Goal: Task Accomplishment & Management: Use online tool/utility

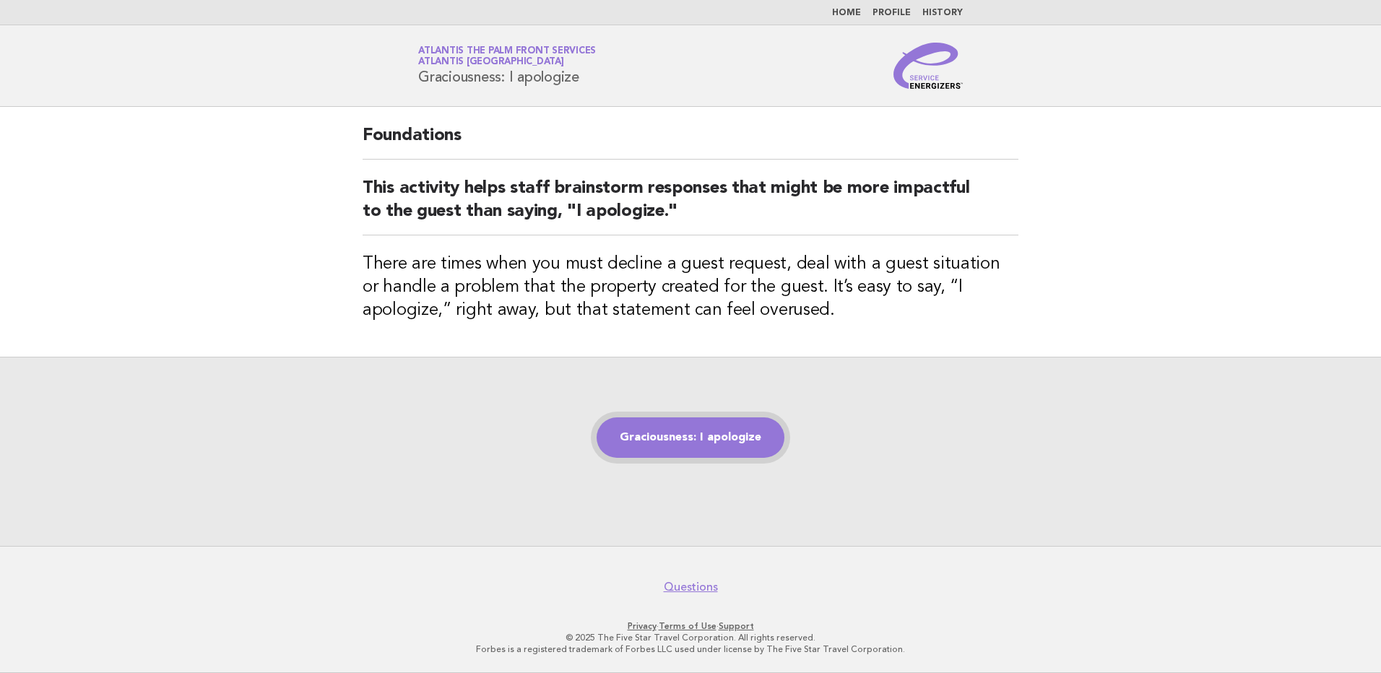
click at [693, 444] on link "Graciousness: I apologize" at bounding box center [690, 437] width 188 height 40
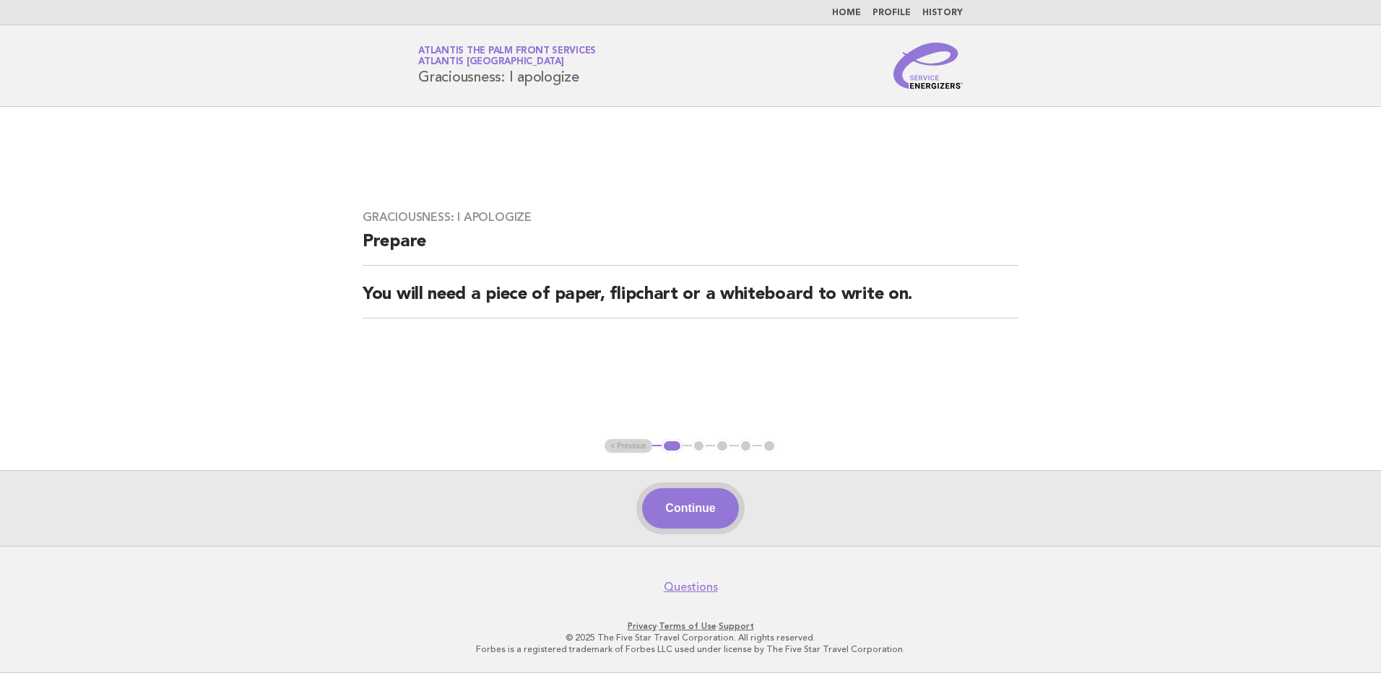
click at [700, 511] on button "Continue" at bounding box center [690, 508] width 96 height 40
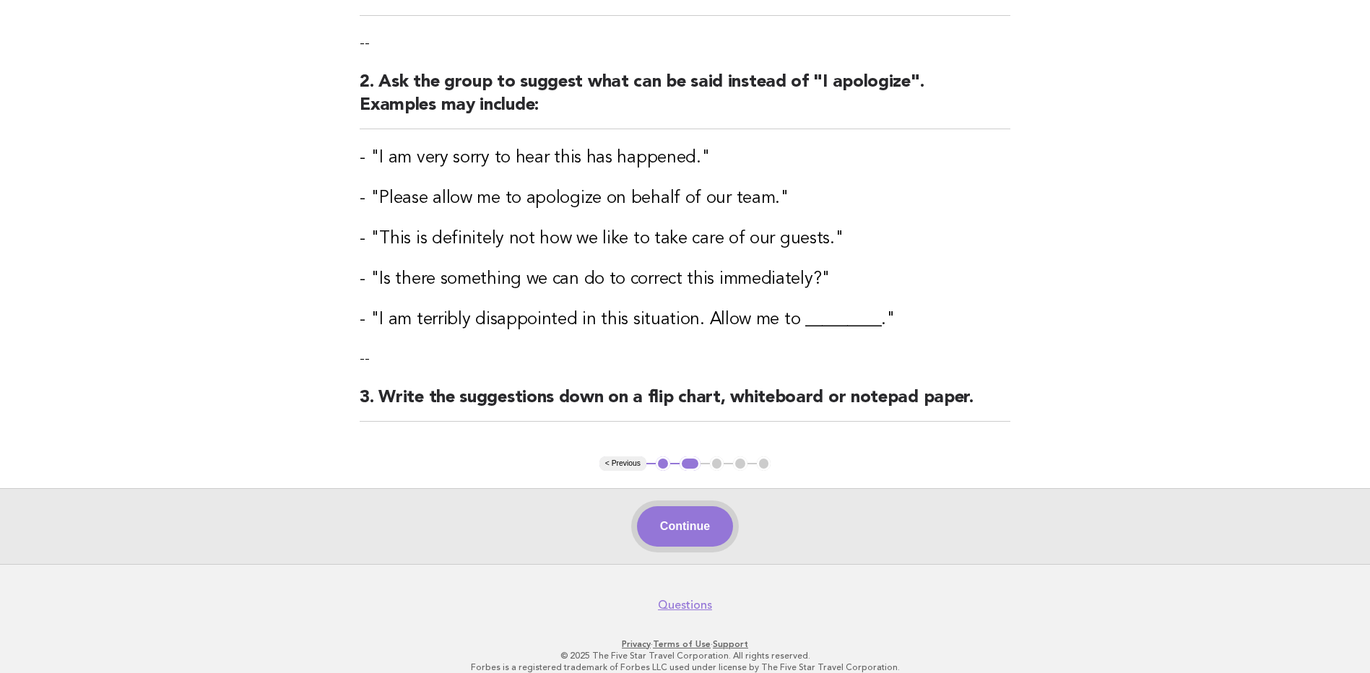
click at [697, 530] on button "Continue" at bounding box center [685, 526] width 96 height 40
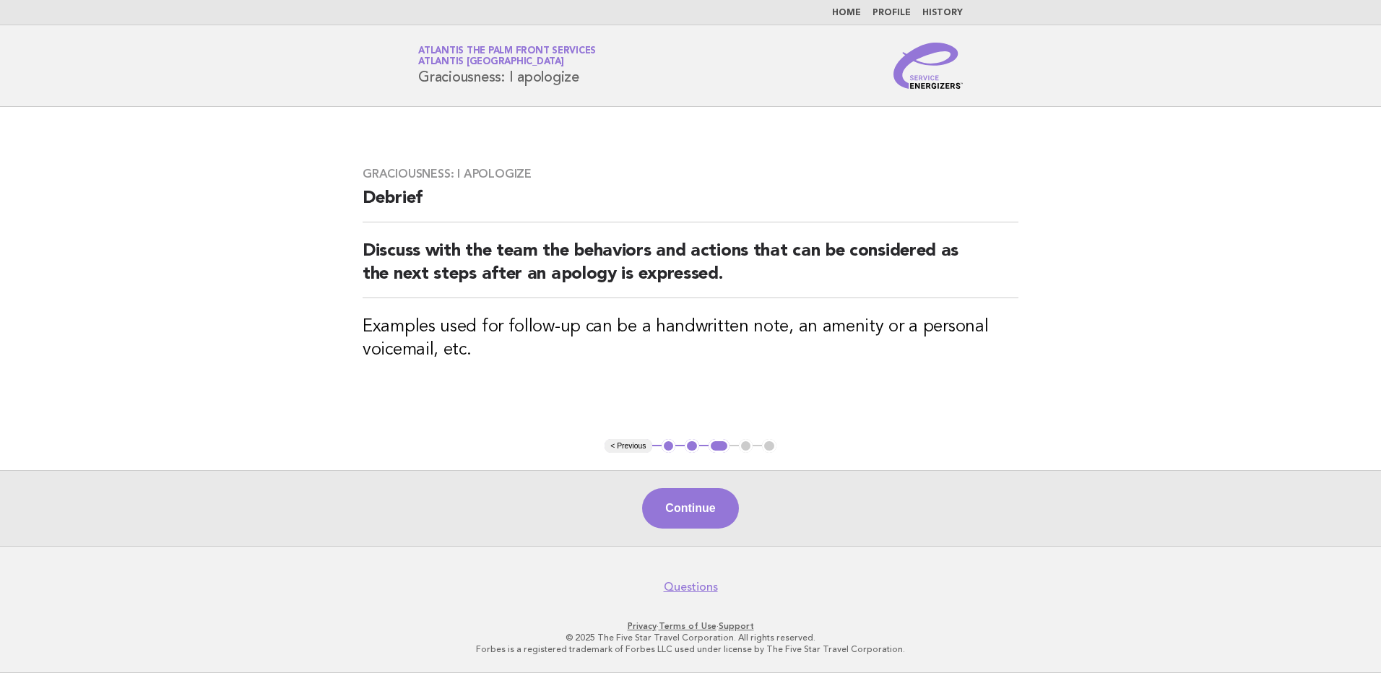
click at [691, 510] on button "Continue" at bounding box center [690, 508] width 96 height 40
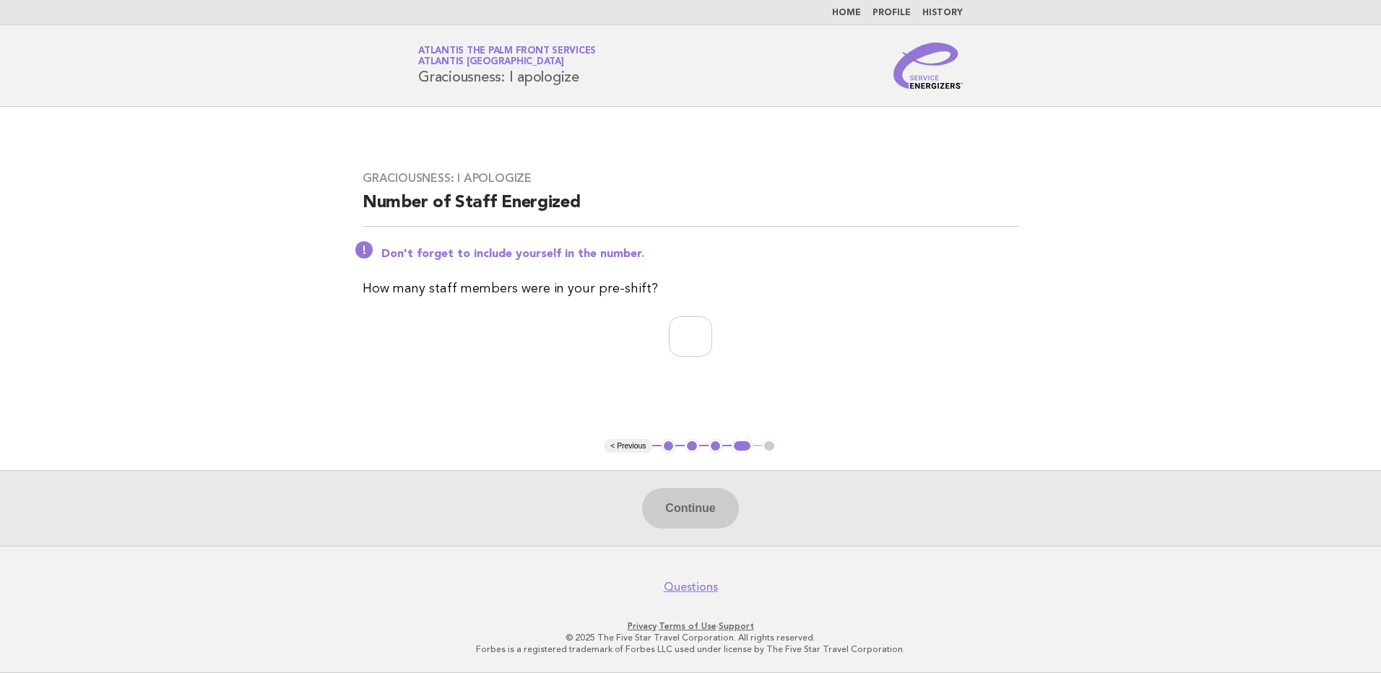
click at [681, 314] on div "Graciousness: I apologize Number of Staff Energized Don't forget to include you…" at bounding box center [690, 273] width 690 height 238
click at [685, 347] on input "number" at bounding box center [690, 336] width 43 height 40
type input "*"
click at [698, 508] on button "Continue" at bounding box center [690, 508] width 96 height 40
